Goal: Transaction & Acquisition: Purchase product/service

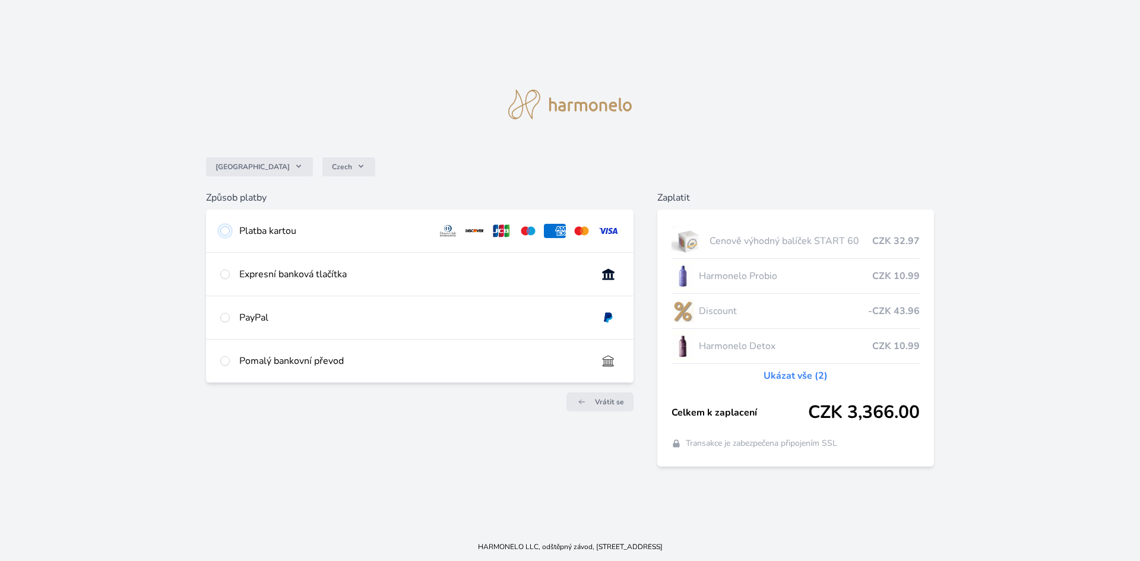
click at [224, 229] on input "radio" at bounding box center [224, 230] width 9 height 9
radio input "true"
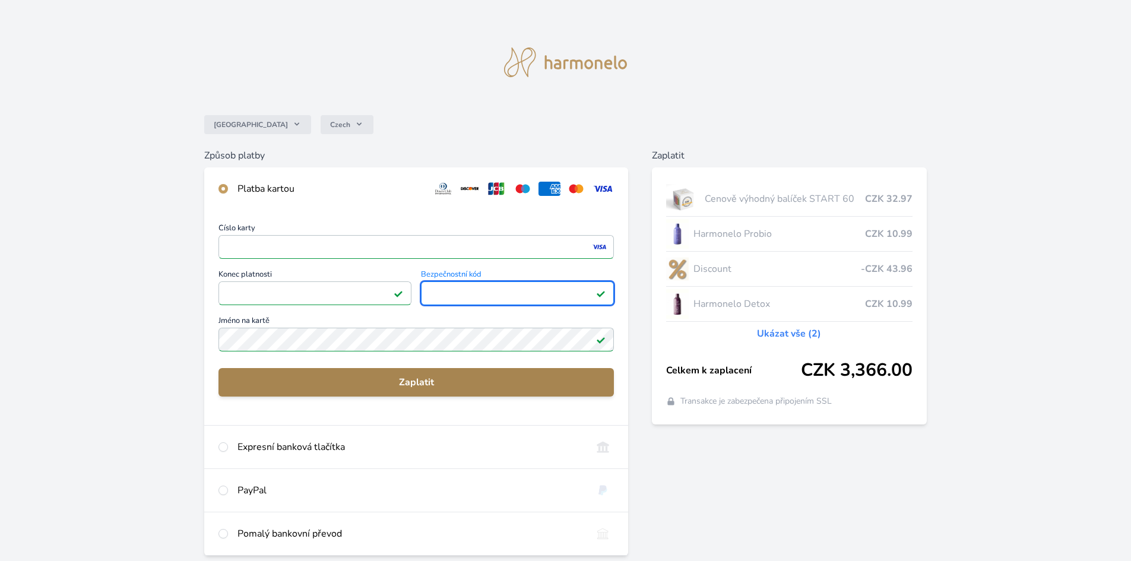
click at [374, 383] on span "Zaplatit" at bounding box center [416, 382] width 376 height 14
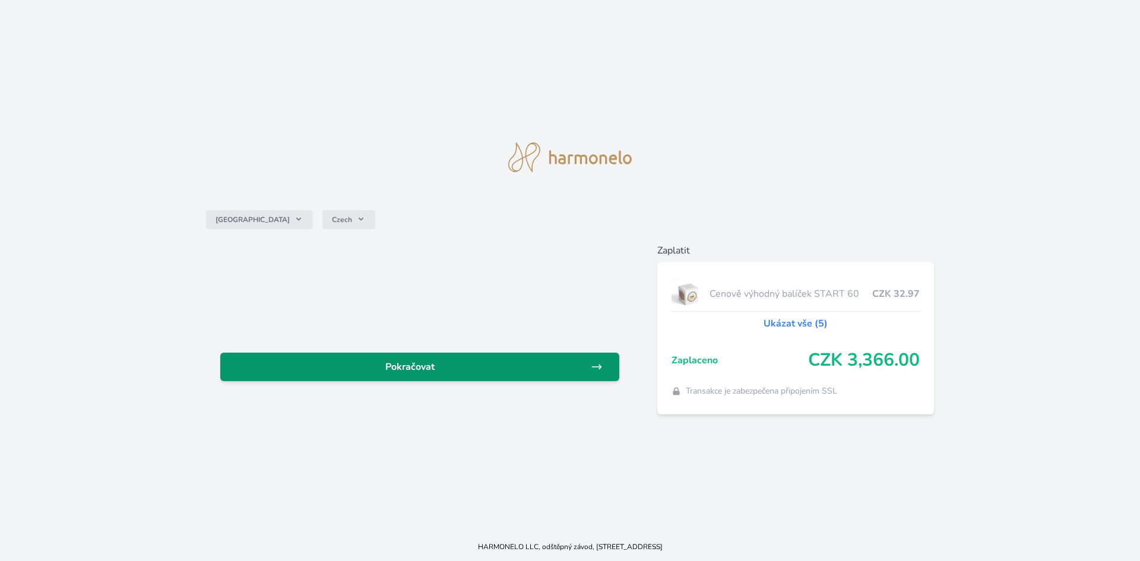
click at [465, 380] on link "Pokračovat" at bounding box center [419, 367] width 399 height 28
